Goal: Task Accomplishment & Management: Manage account settings

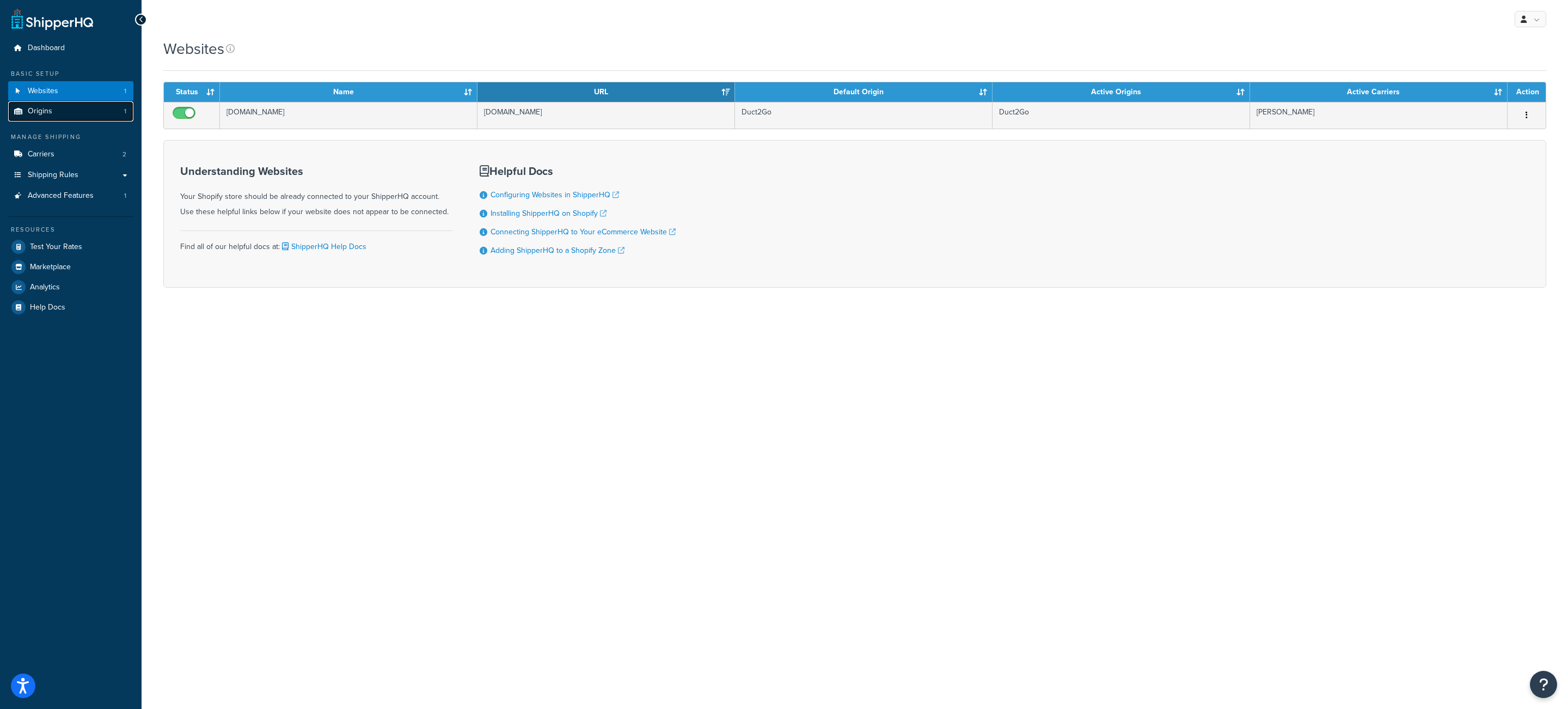
click at [81, 106] on link "Origins 1" at bounding box center [71, 111] width 125 height 20
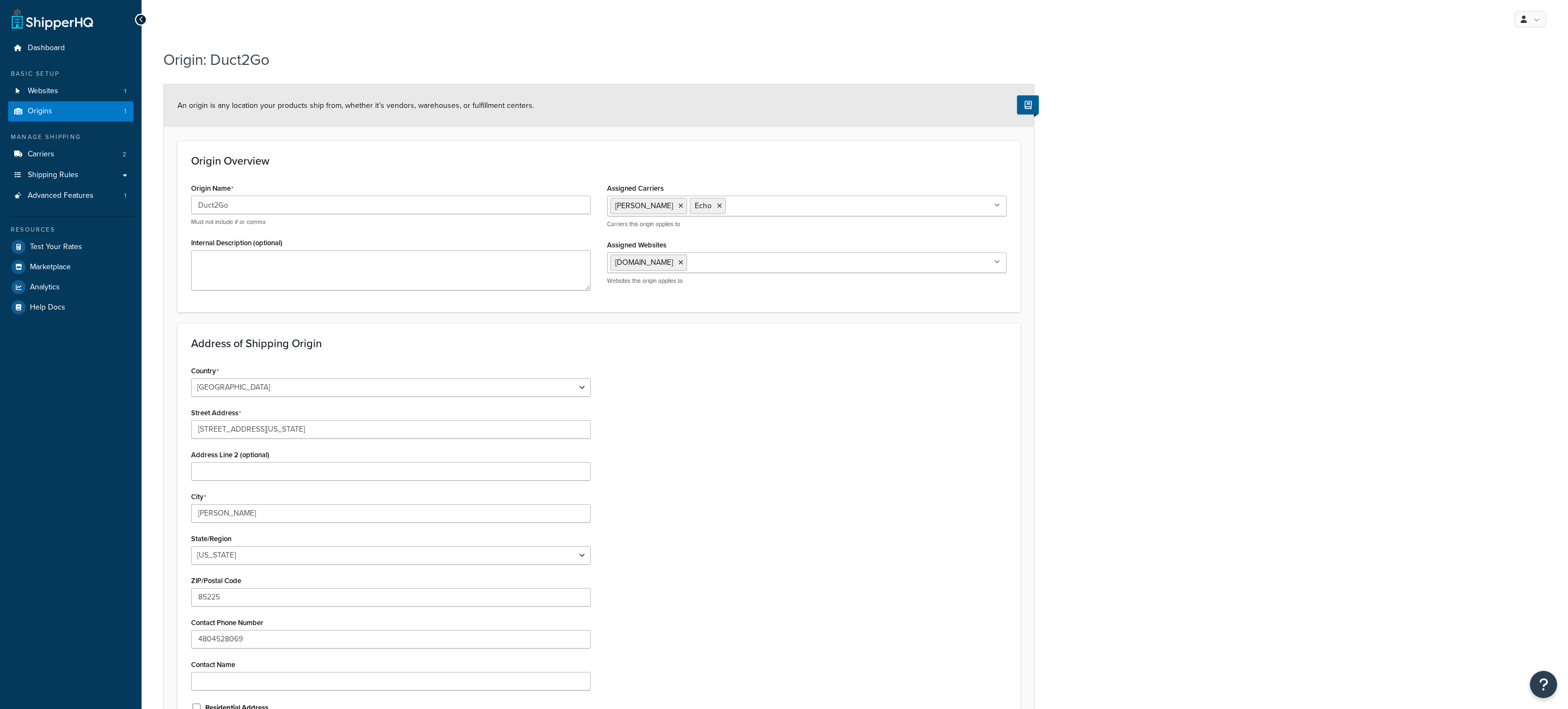
select select "3"
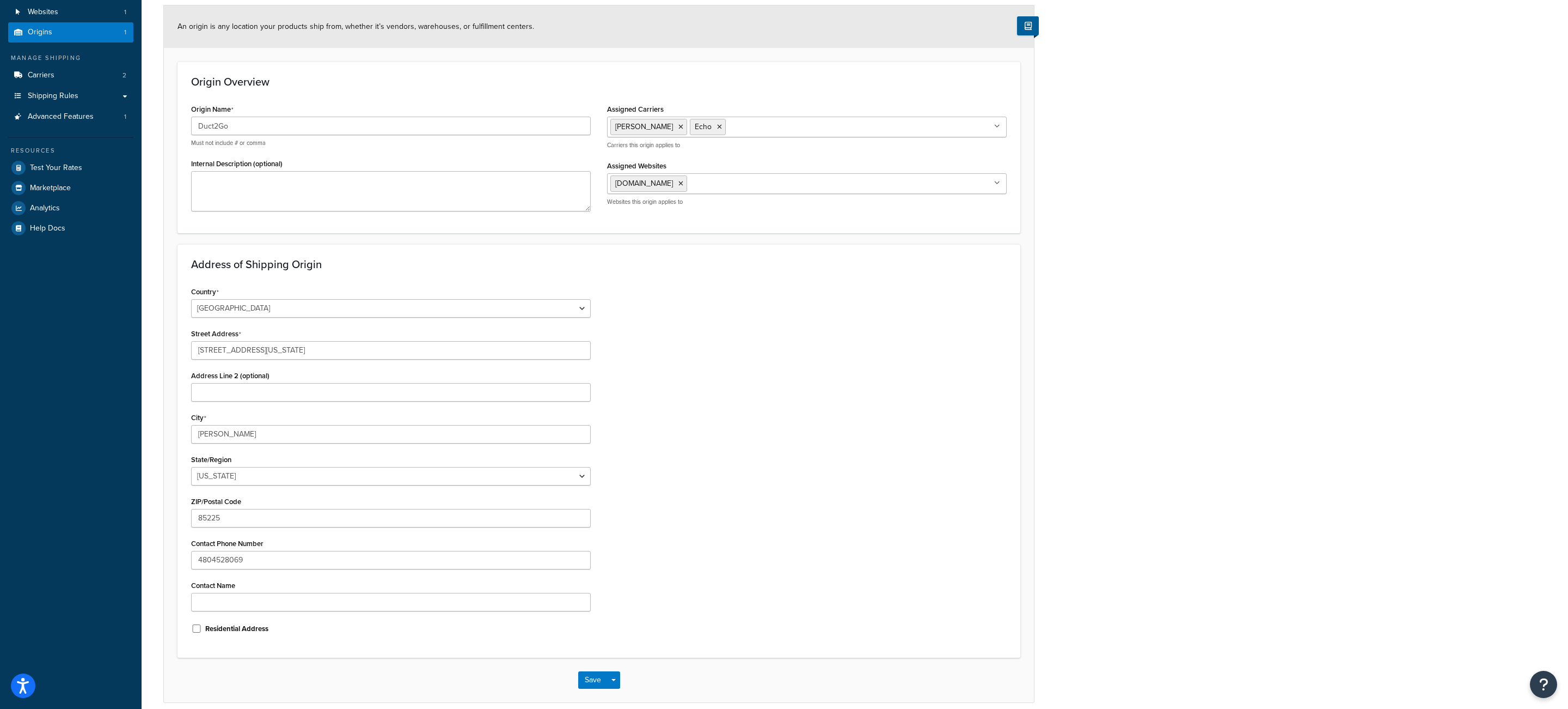
scroll to position [79, 0]
click at [250, 347] on input "[STREET_ADDRESS][US_STATE]" at bounding box center [391, 350] width 400 height 19
click at [251, 347] on input "[STREET_ADDRESS][US_STATE]" at bounding box center [391, 350] width 400 height 19
click at [191, 467] on select "[US_STATE] [US_STATE] [US_STATE] [US_STATE] [US_STATE] Armed Forces Americas Ar…" at bounding box center [391, 476] width 400 height 19
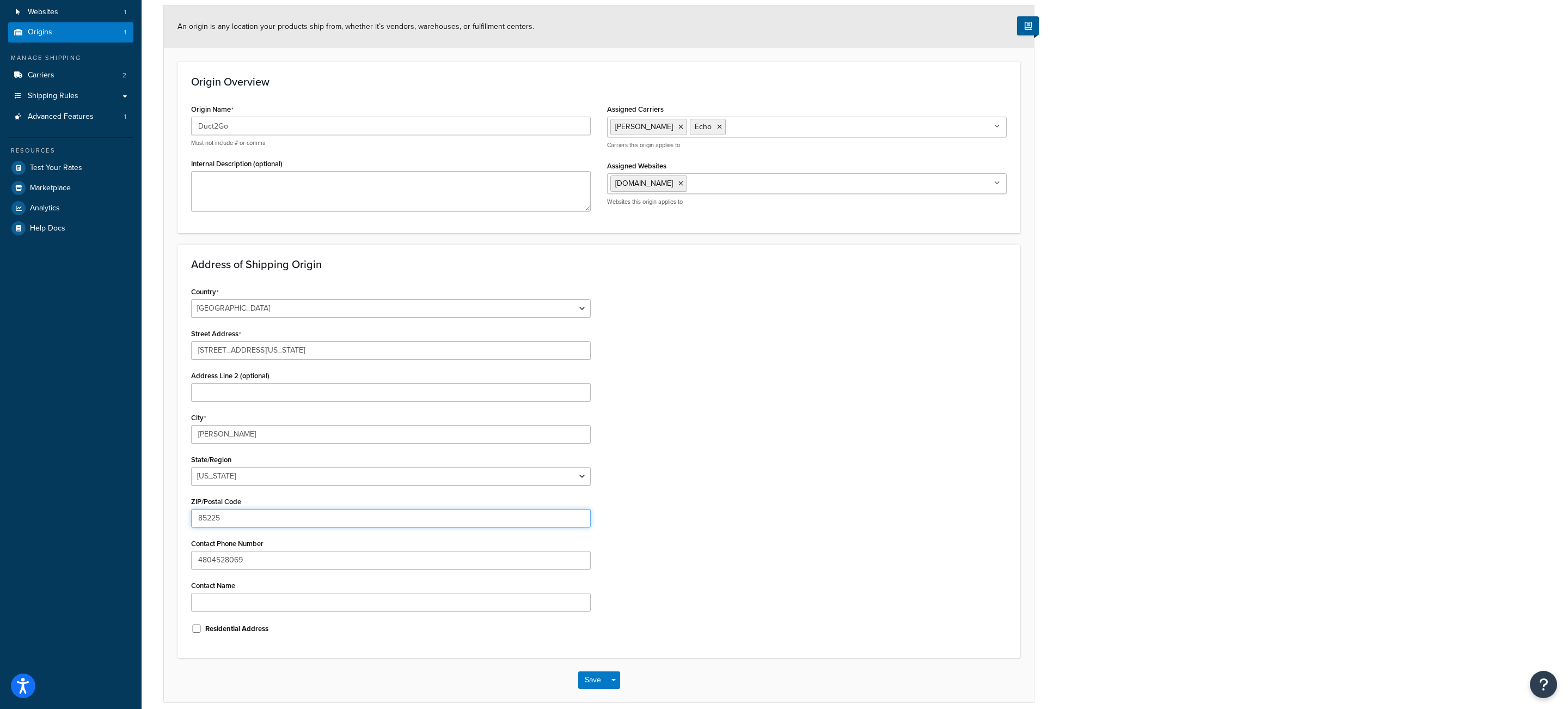
click at [234, 513] on input "85225" at bounding box center [391, 518] width 400 height 19
click at [245, 518] on input "85225" at bounding box center [391, 518] width 400 height 19
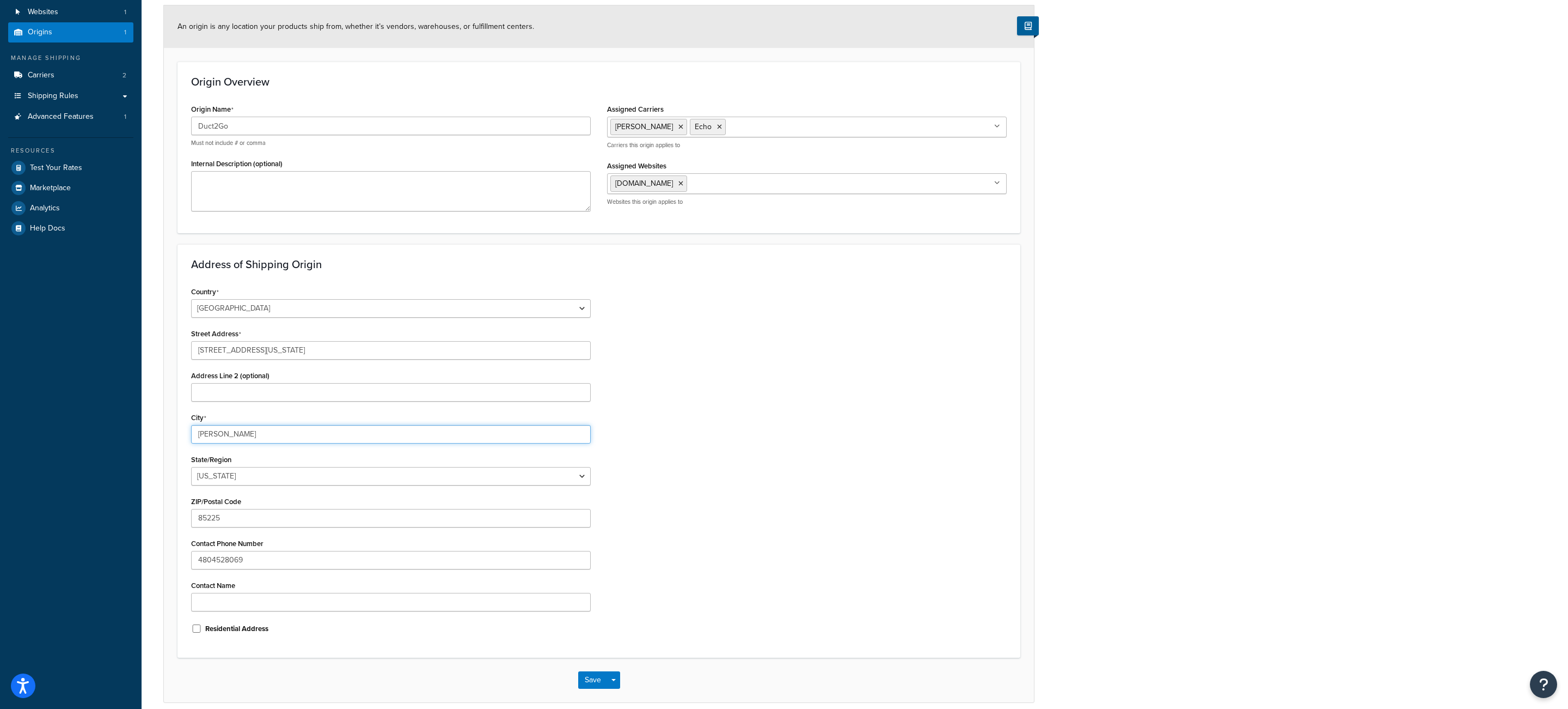
click at [228, 438] on input "[PERSON_NAME]" at bounding box center [391, 434] width 400 height 19
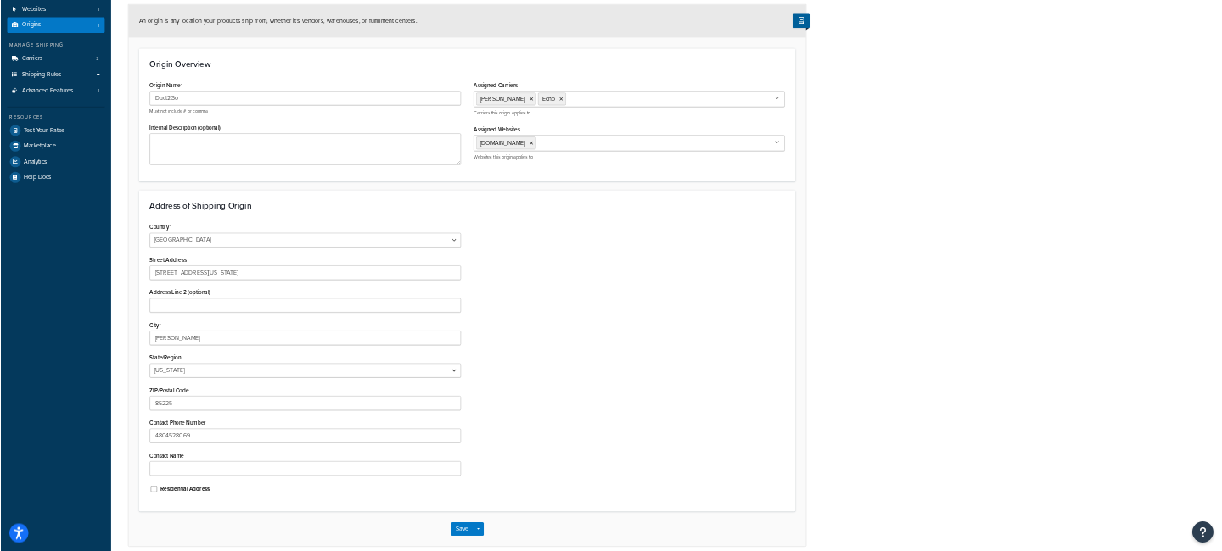
scroll to position [0, 0]
